Goal: Task Accomplishment & Management: Use online tool/utility

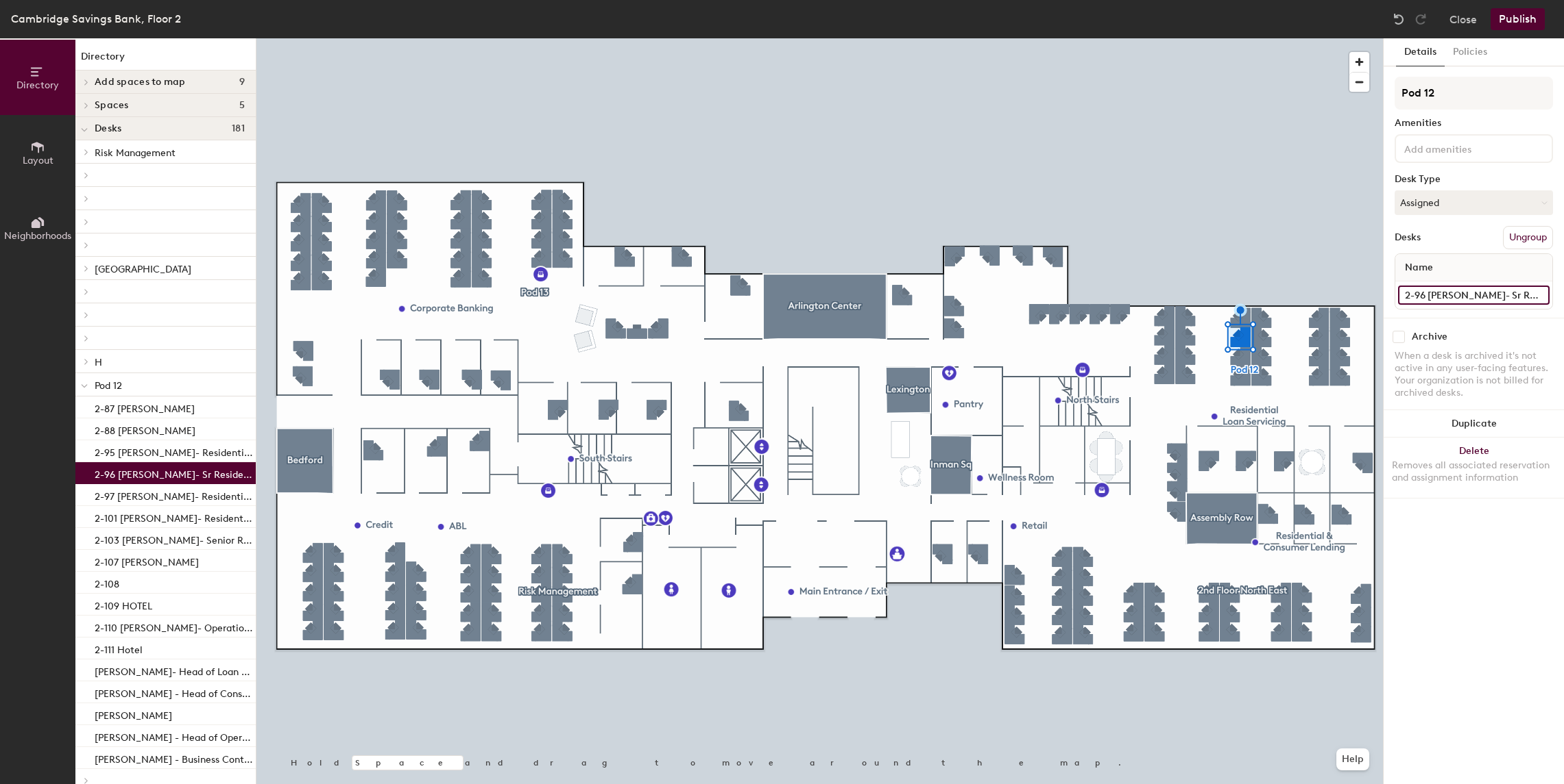
click at [1450, 298] on input "2-96 [PERSON_NAME]- Sr Residential Loan Servicing Administrator" at bounding box center [1474, 296] width 151 height 19
click at [1429, 294] on input "2-96 [PERSON_NAME]- Sr Residential Loan Servicing Administrator" at bounding box center [1474, 296] width 151 height 19
type input "2-96 OPEN"
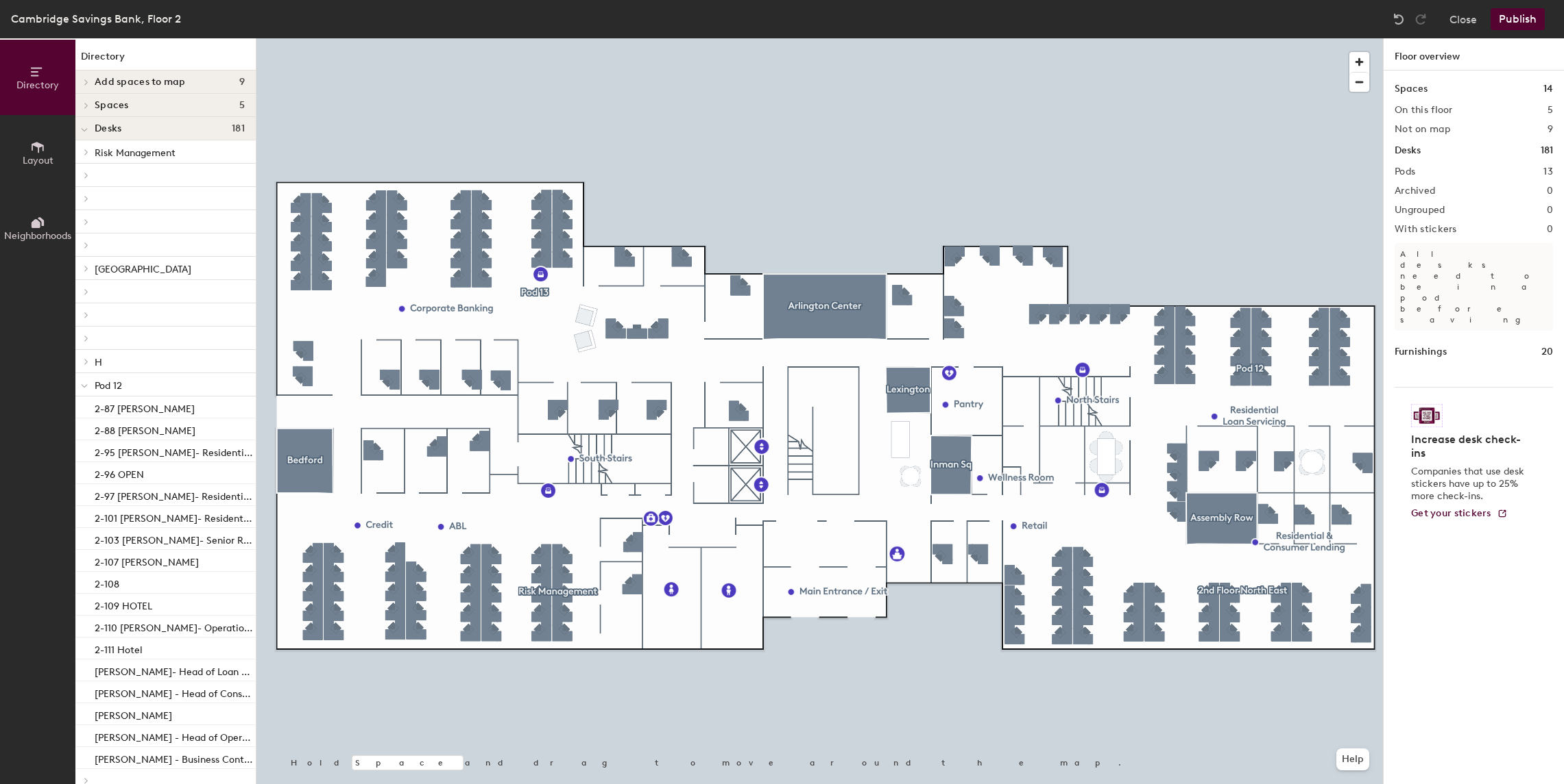
click at [1510, 23] on button "Publish" at bounding box center [1517, 18] width 54 height 22
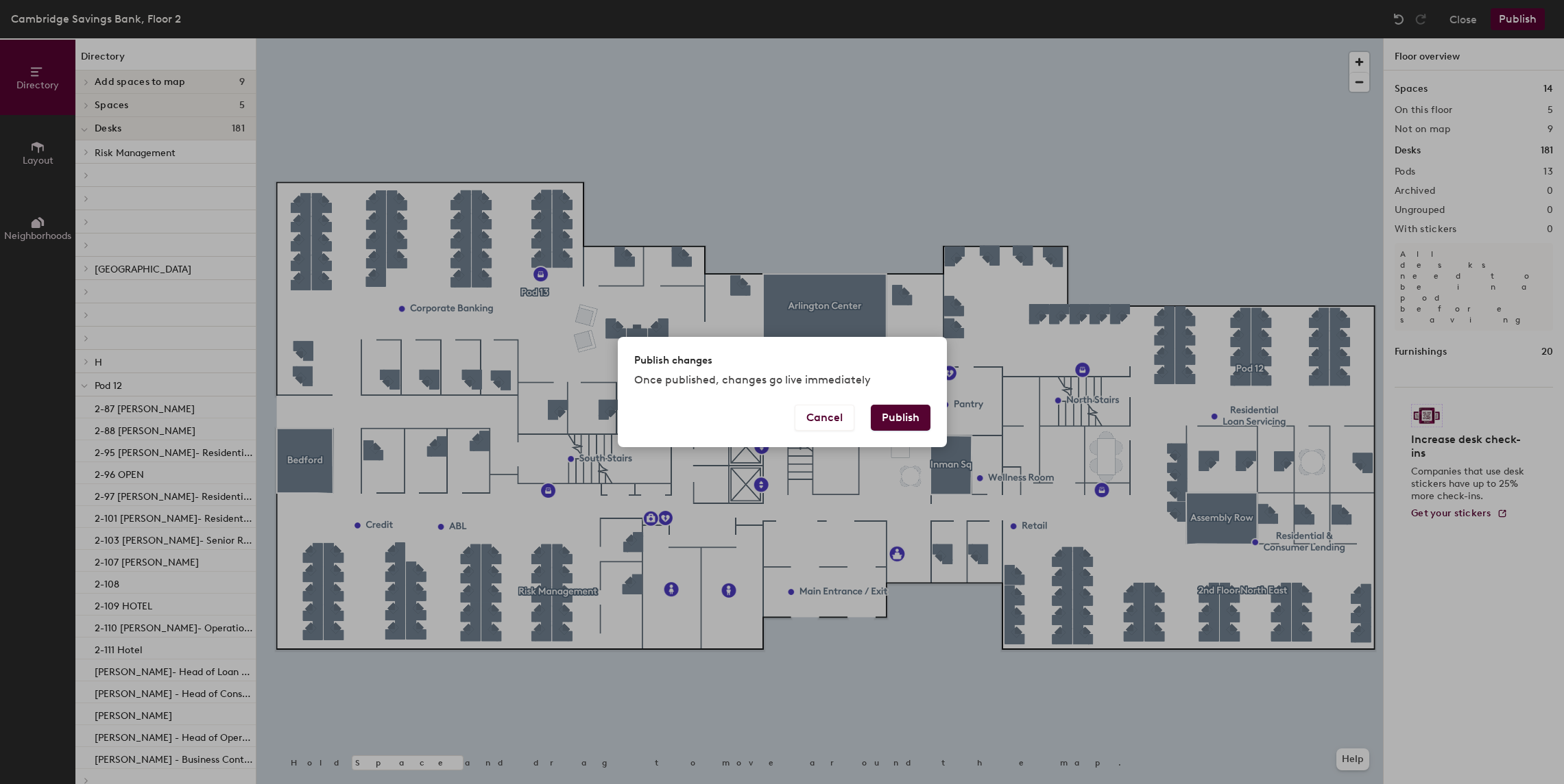
click at [916, 413] on button "Publish" at bounding box center [901, 418] width 60 height 26
